Goal: Information Seeking & Learning: Find specific fact

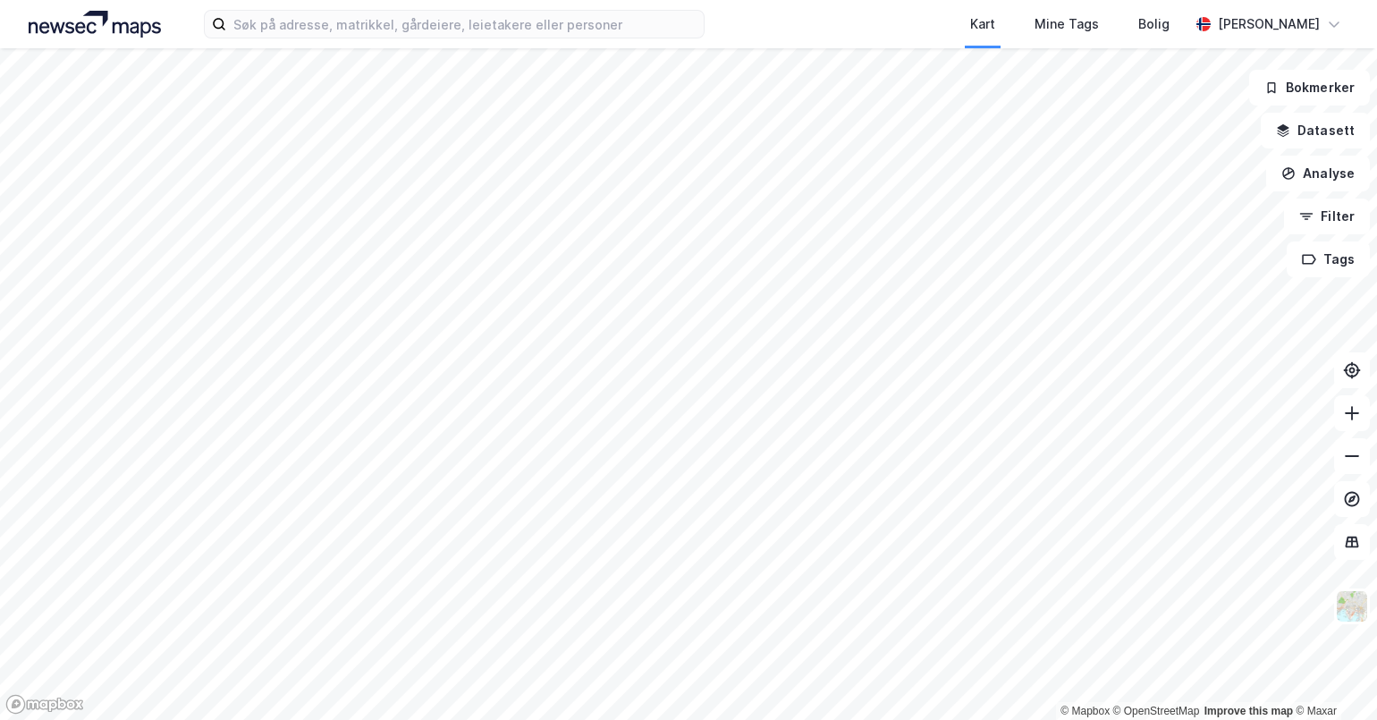
click at [707, 32] on div "Kart Mine Tags Bolig [PERSON_NAME]" at bounding box center [688, 24] width 1377 height 48
click at [711, 19] on div "Kart Mine Tags Bolig [PERSON_NAME]" at bounding box center [688, 24] width 1377 height 48
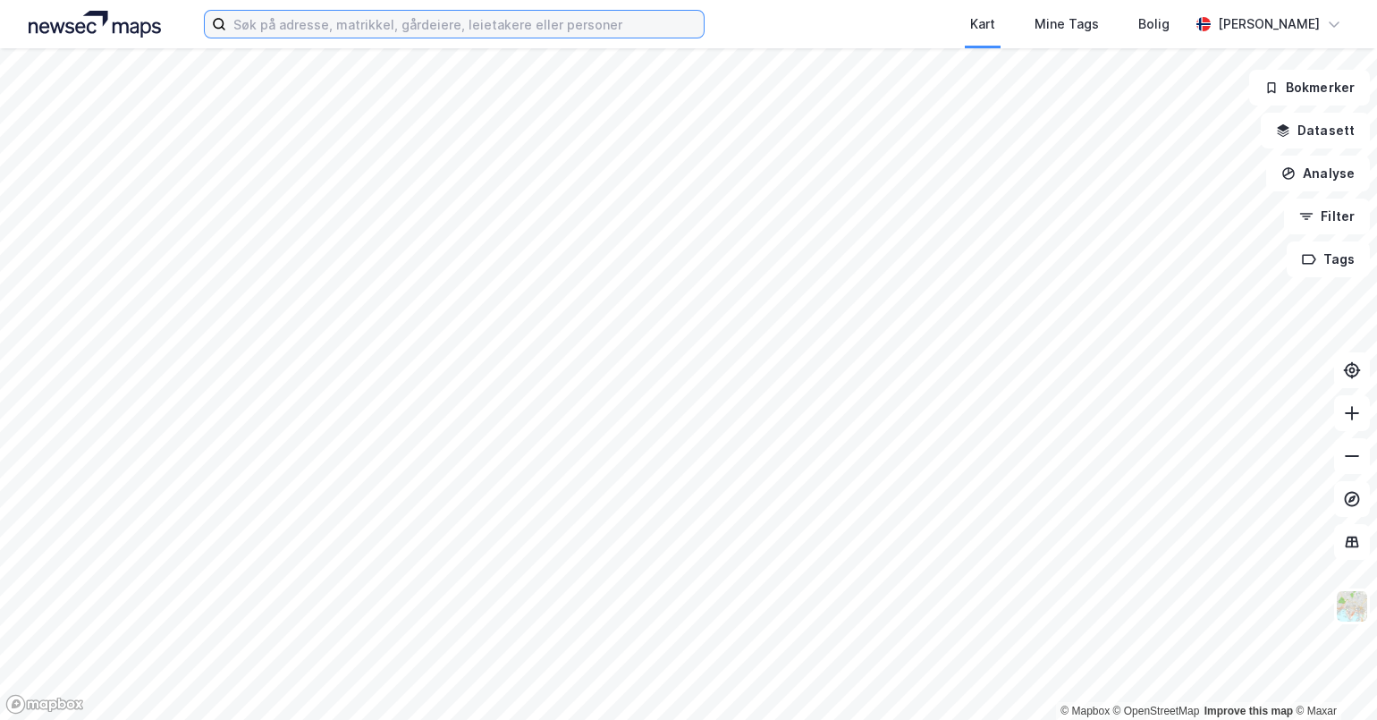
click at [411, 19] on input at bounding box center [464, 24] width 477 height 27
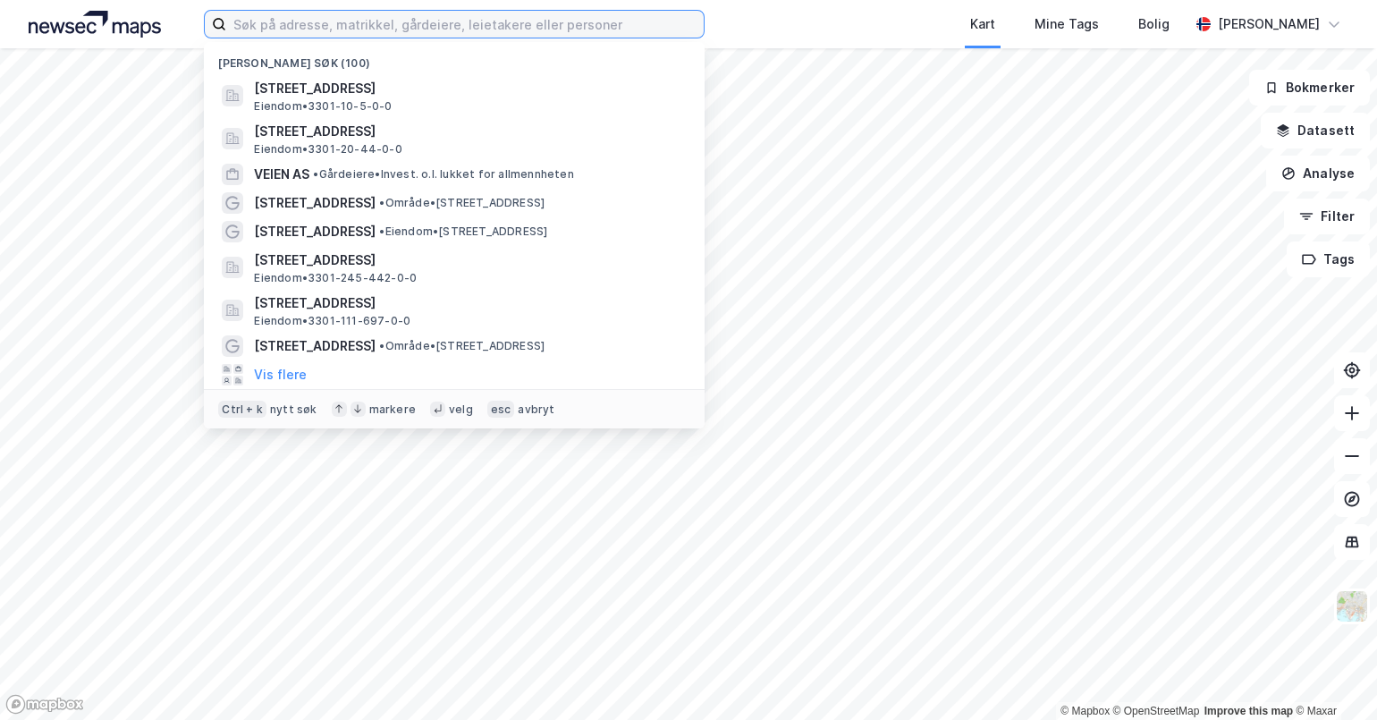
paste input "Thornesata 198"
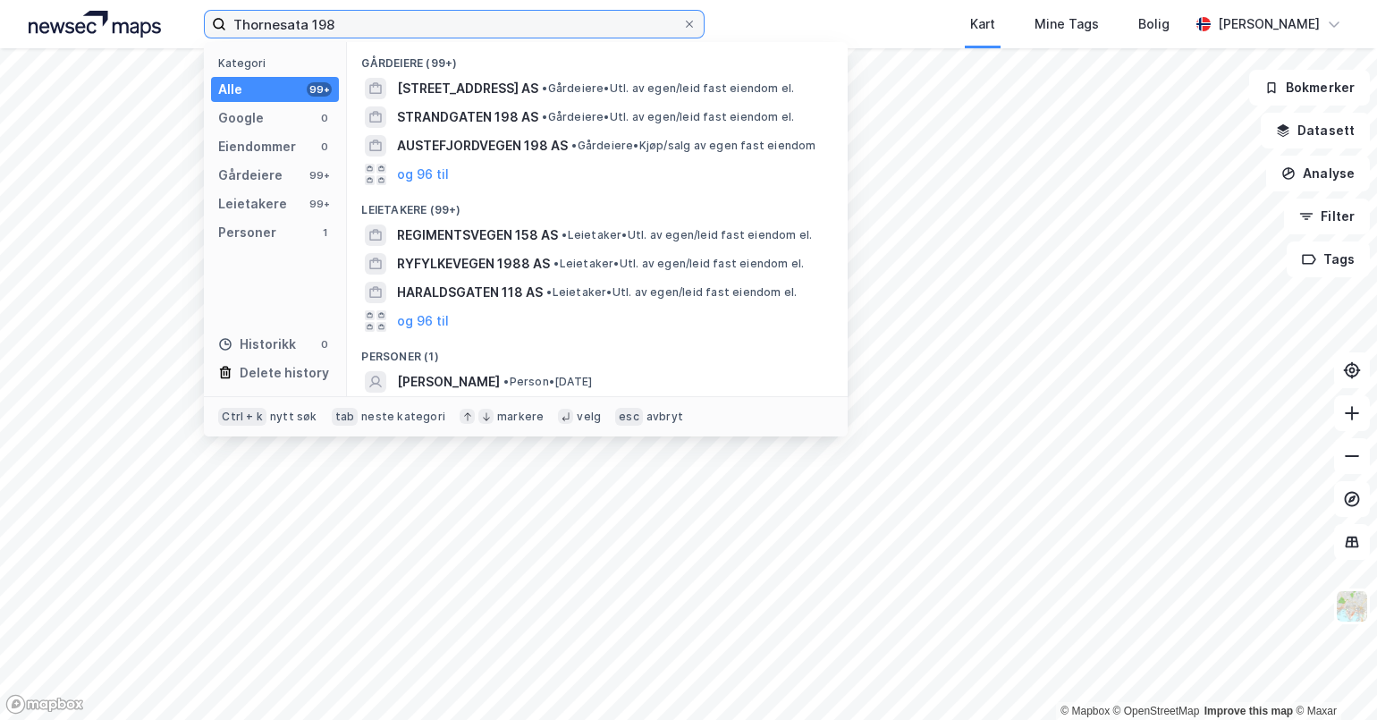
click at [335, 22] on input "Thornesata 198" at bounding box center [454, 24] width 456 height 27
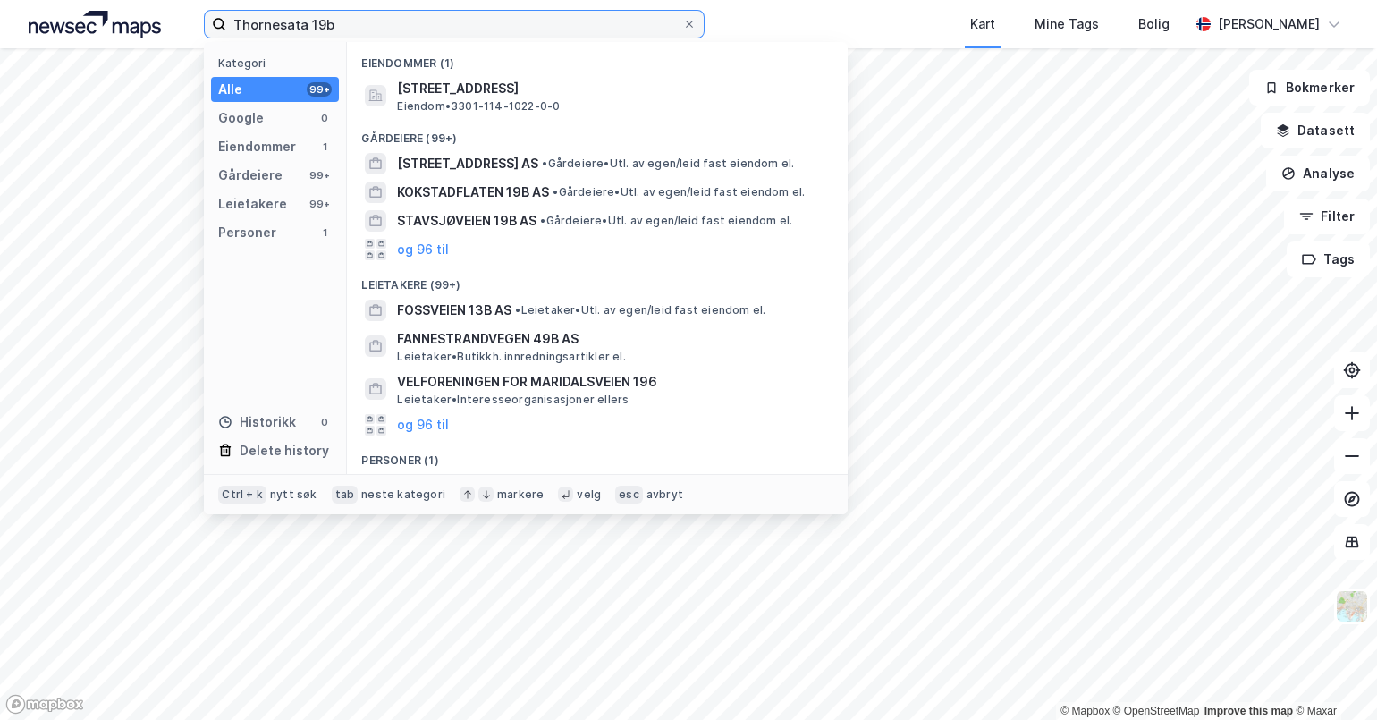
click at [287, 24] on input "Thornesata 19b" at bounding box center [454, 24] width 456 height 27
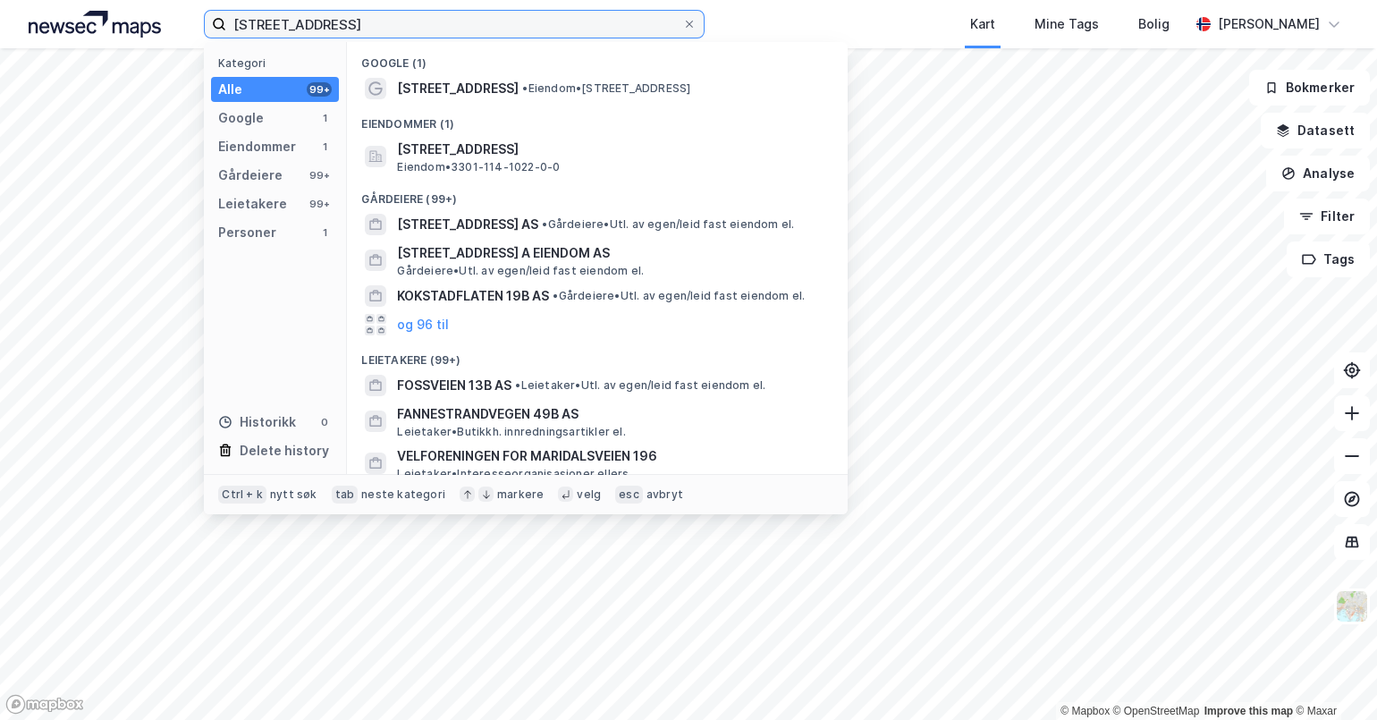
type input "[STREET_ADDRESS]"
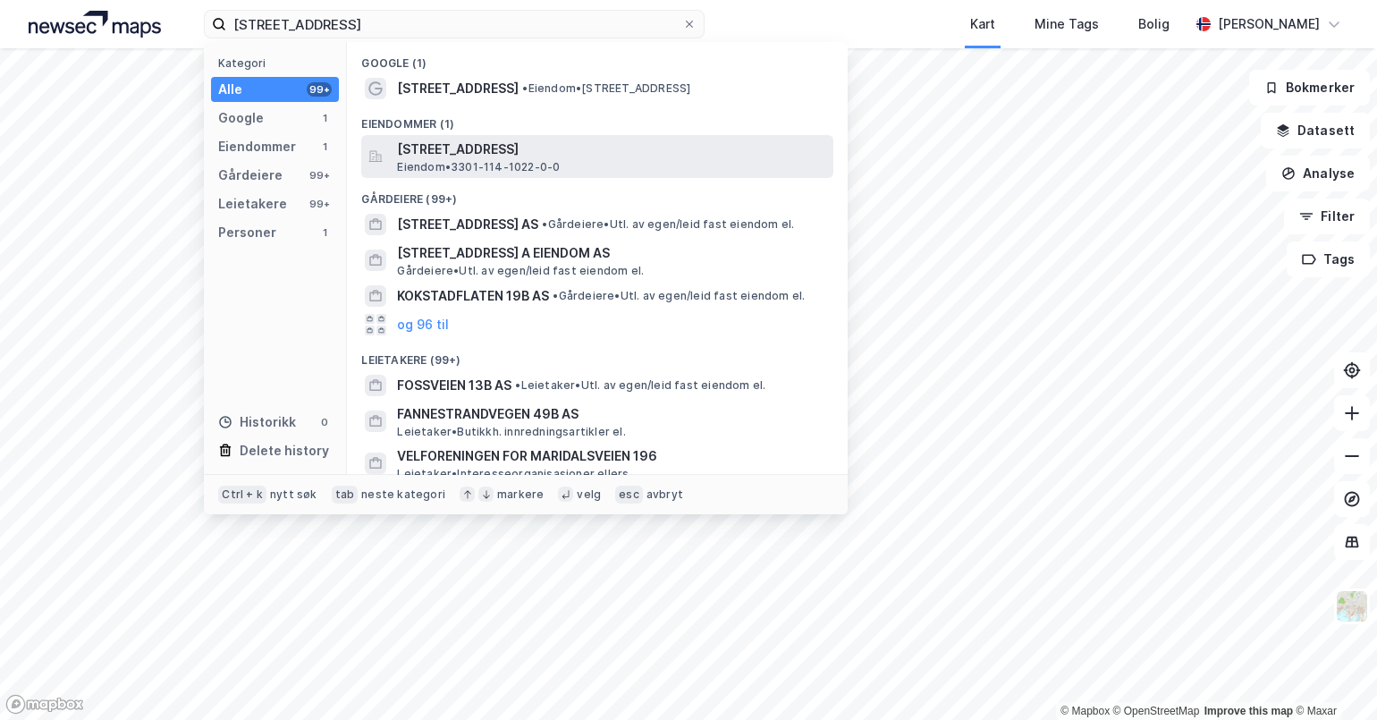
click at [585, 141] on span "[STREET_ADDRESS]" at bounding box center [611, 149] width 429 height 21
